Goal: Information Seeking & Learning: Learn about a topic

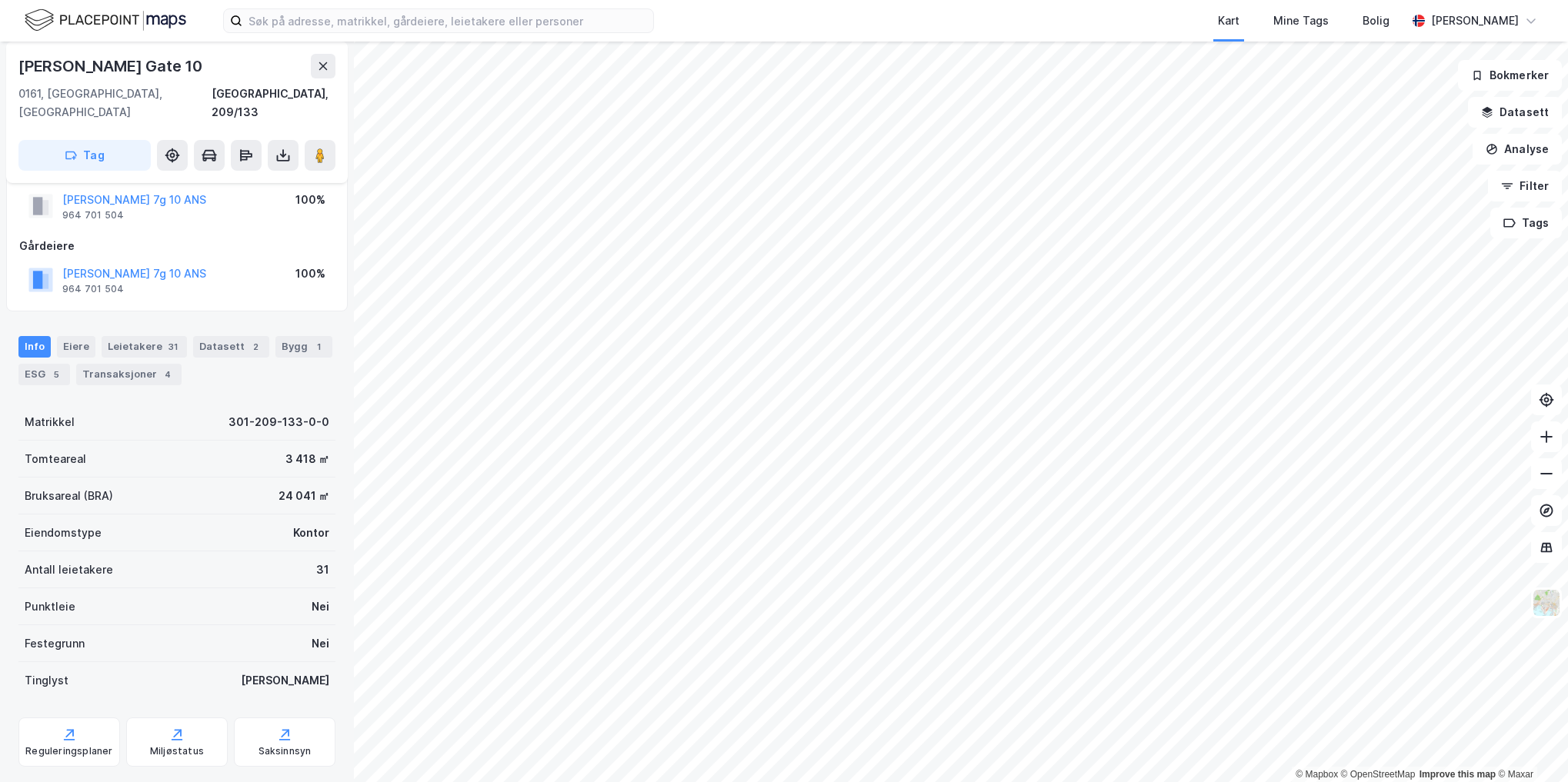
scroll to position [55, 0]
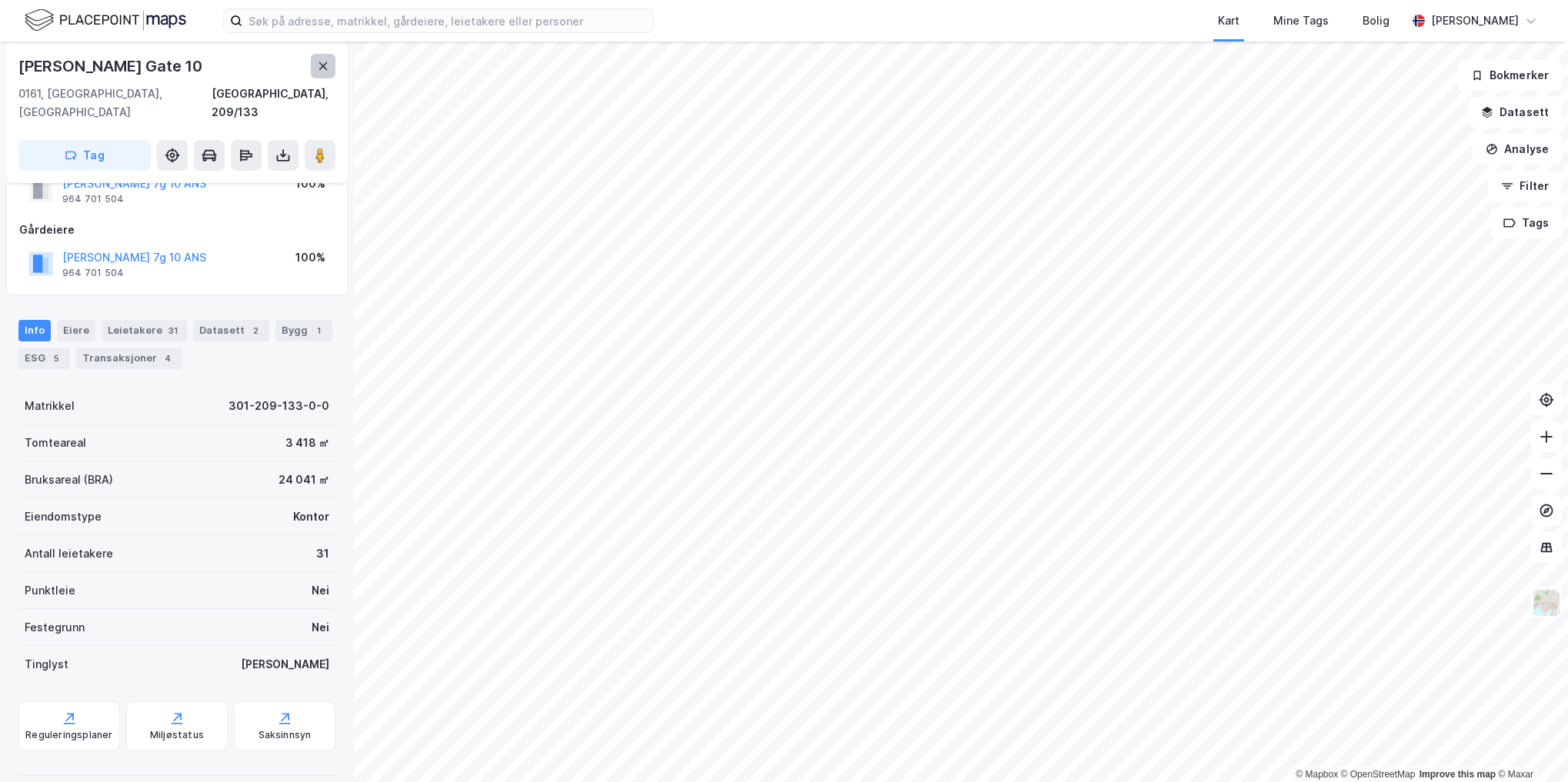
click at [323, 70] on icon at bounding box center [322, 66] width 13 height 13
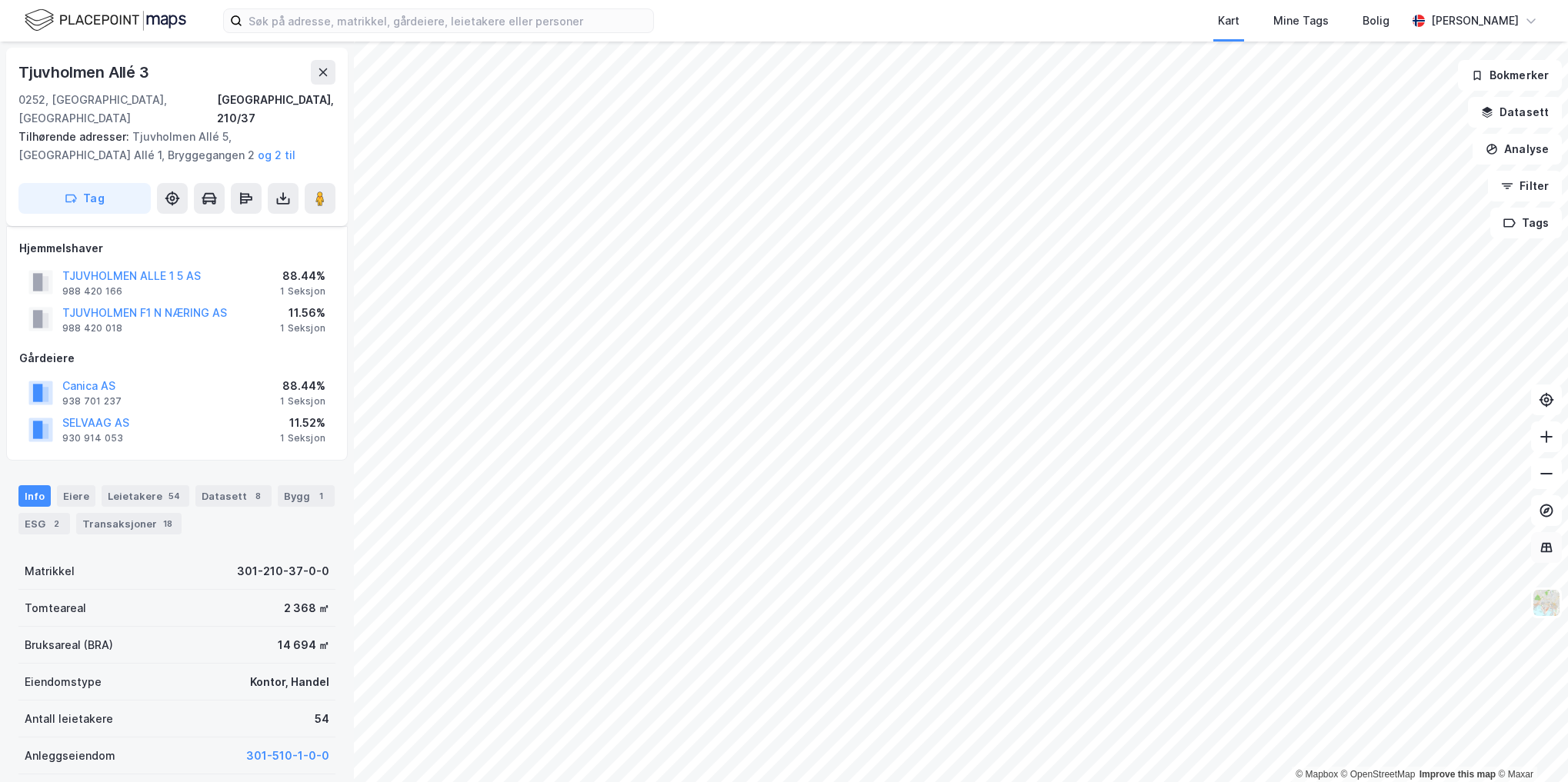
scroll to position [55, 0]
